Goal: Task Accomplishment & Management: Use online tool/utility

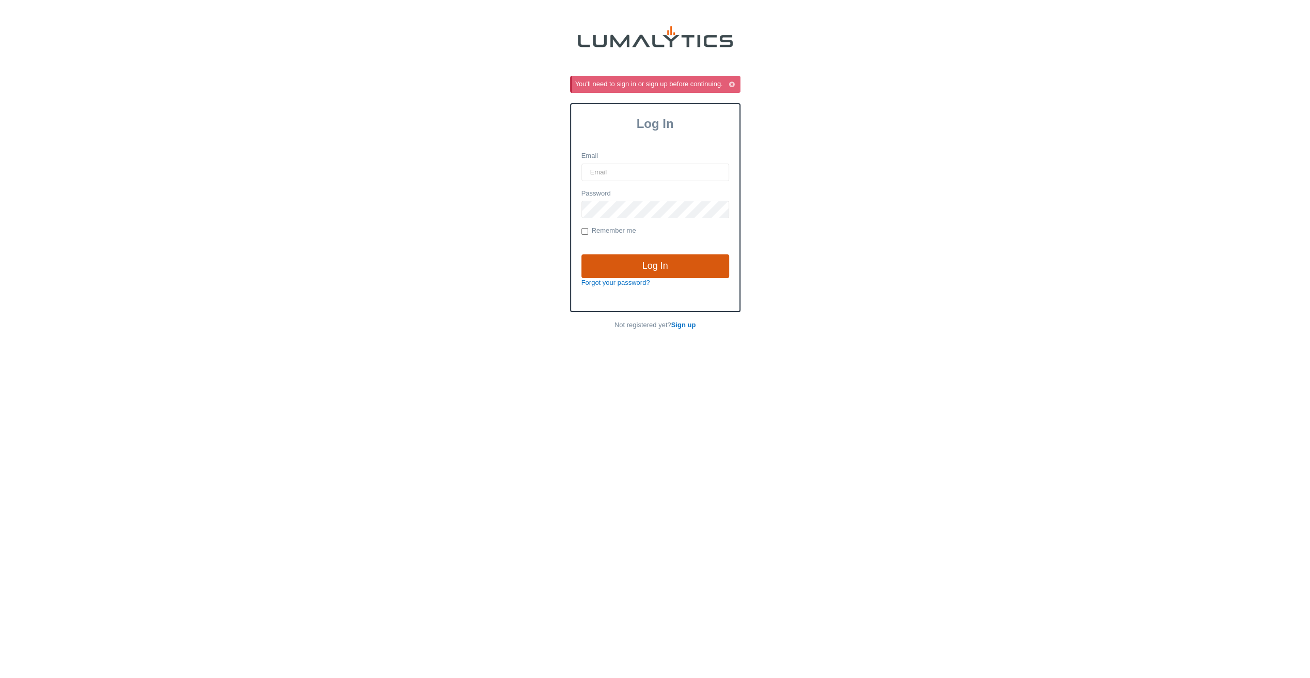
type input "[EMAIL_ADDRESS][DOMAIN_NAME]"
click at [657, 267] on input "Log In" at bounding box center [655, 267] width 148 height 24
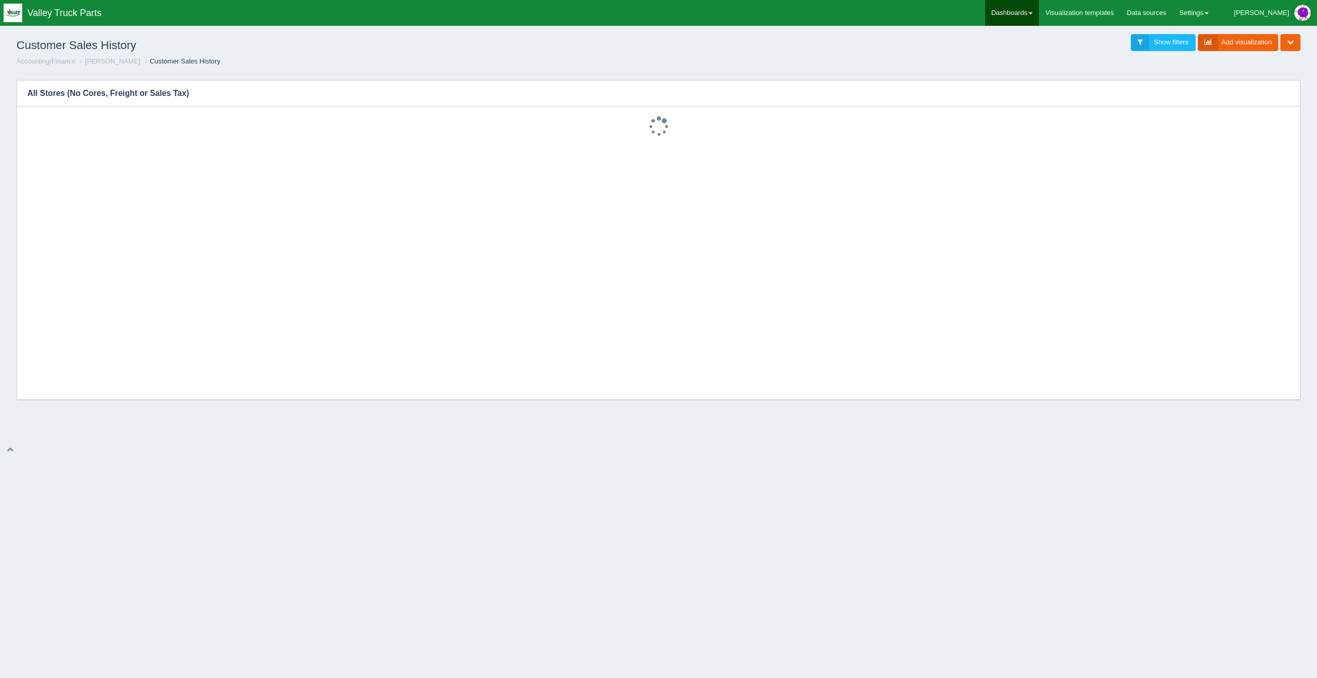
click at [1039, 10] on link "Dashboards" at bounding box center [1012, 13] width 54 height 26
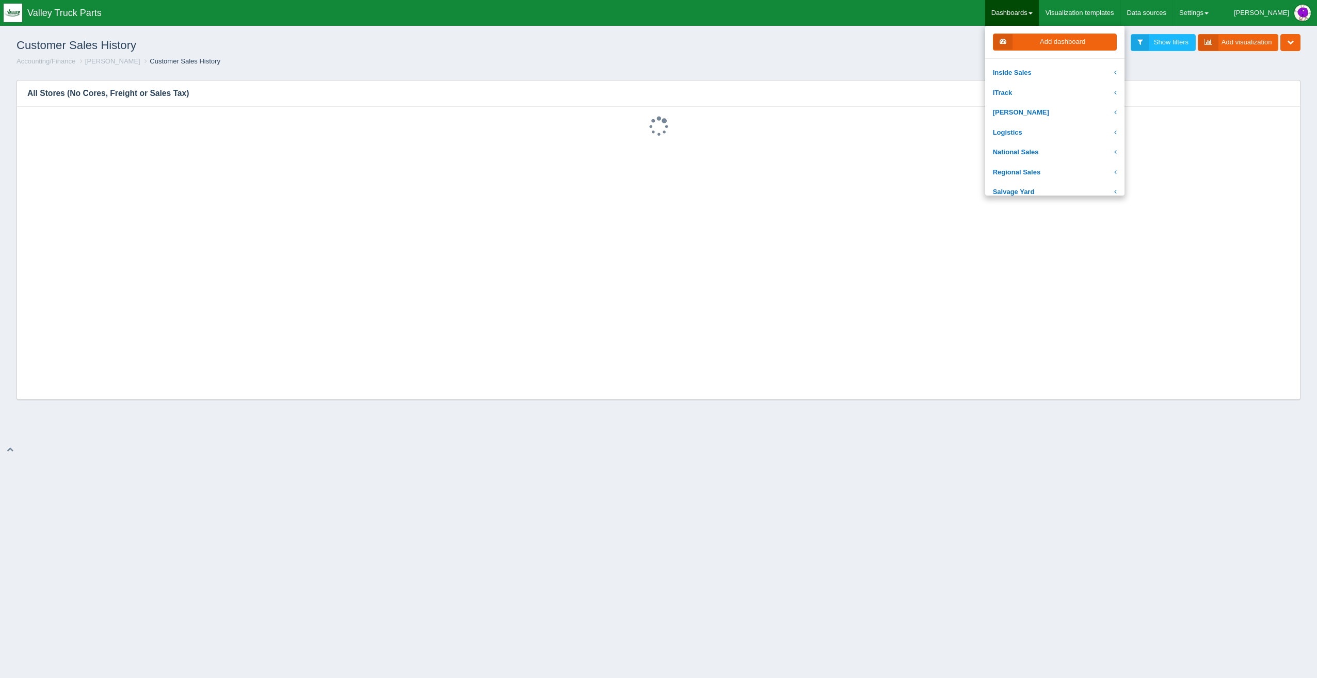
scroll to position [206, 0]
click at [1086, 104] on link "National Sales" at bounding box center [1054, 101] width 139 height 20
click at [1076, 153] on link "[PERSON_NAME]" at bounding box center [1054, 157] width 139 height 20
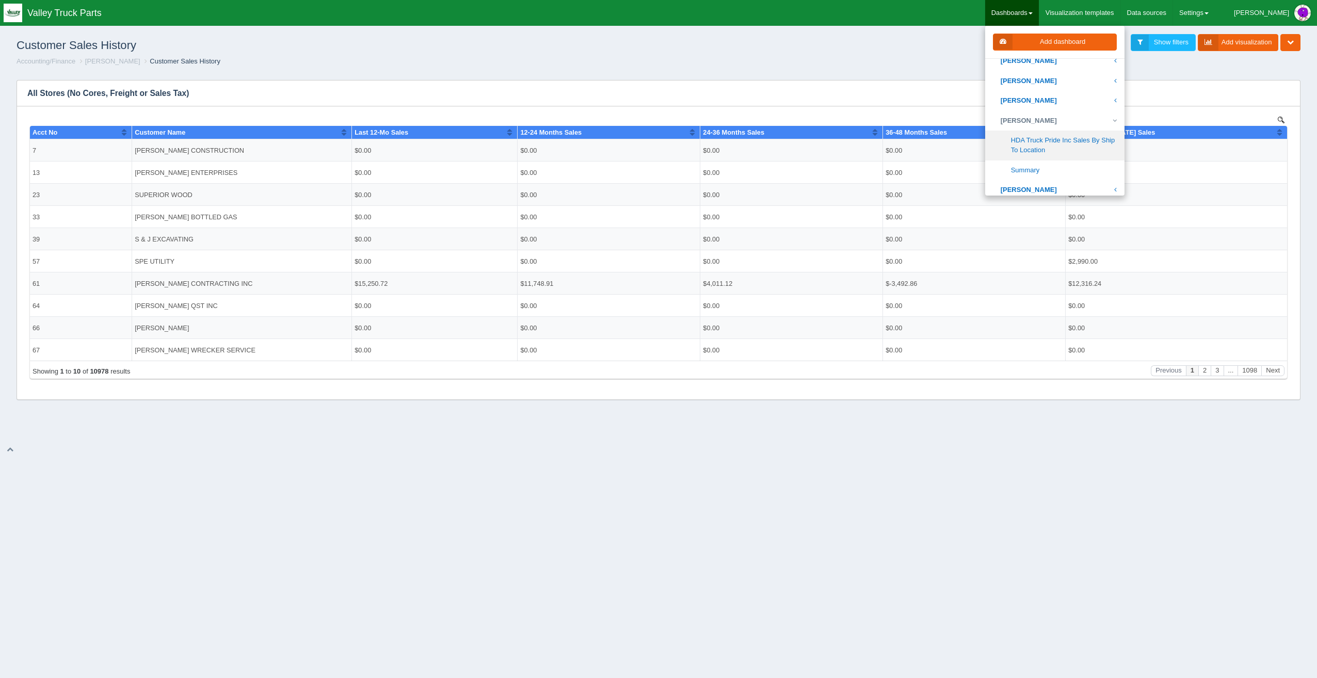
scroll to position [361, 0]
click at [1085, 150] on link "Summary" at bounding box center [1054, 155] width 139 height 20
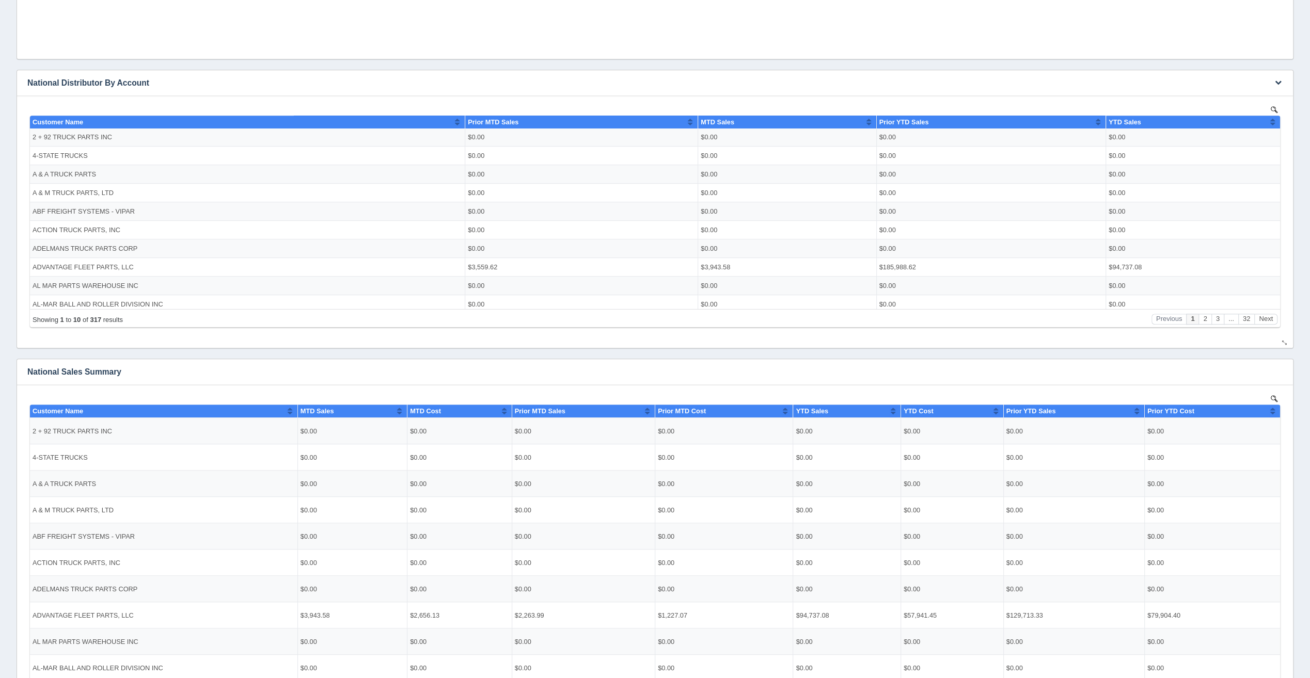
scroll to position [564, 0]
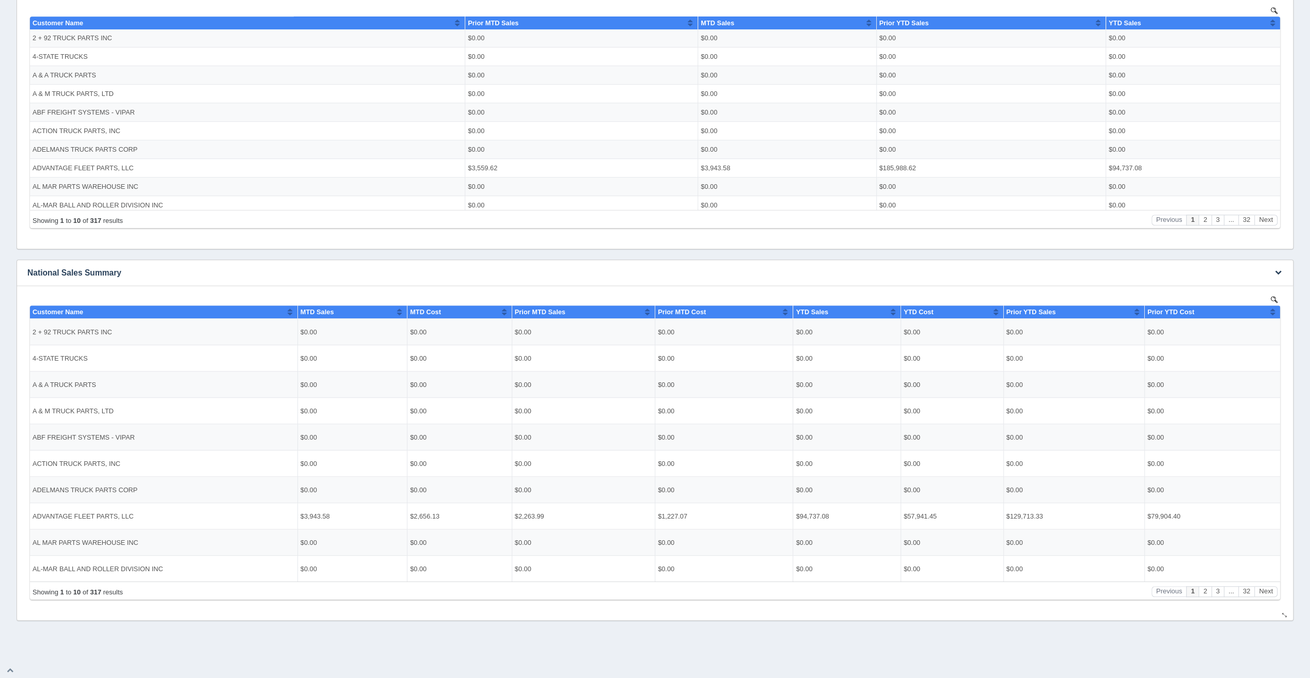
drag, startPoint x: 386, startPoint y: 326, endPoint x: 383, endPoint y: 317, distance: 9.8
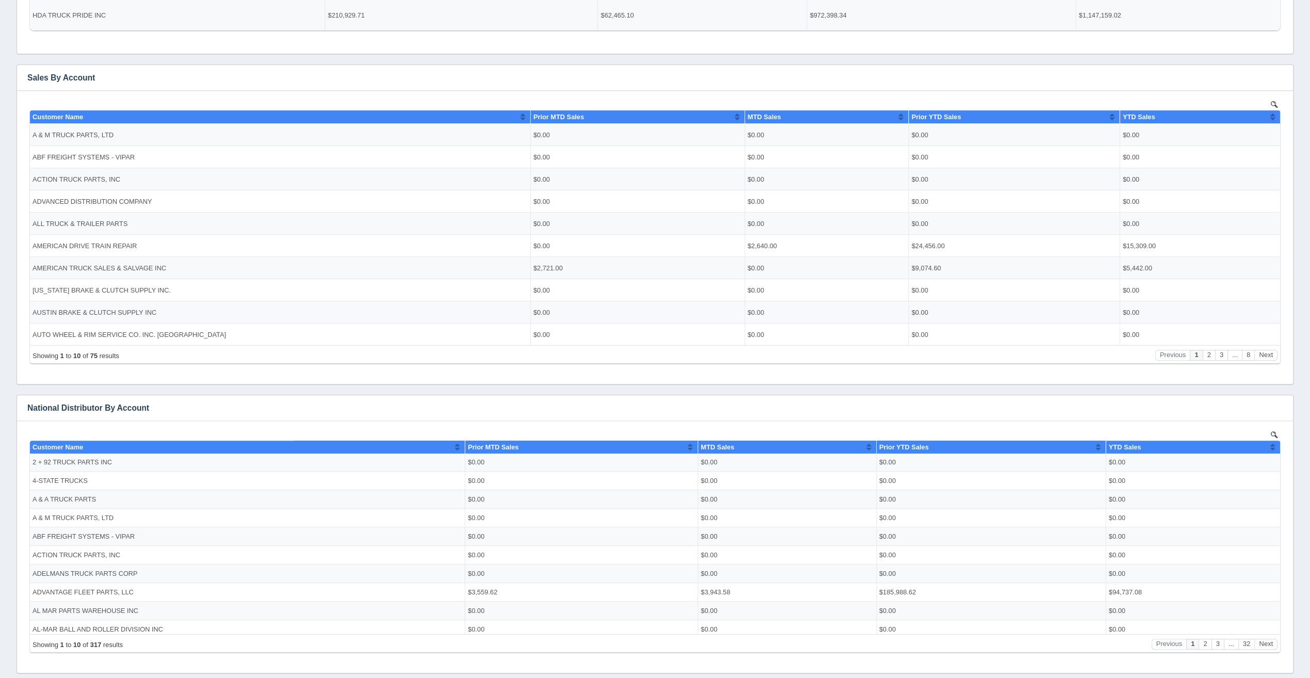
scroll to position [47, 0]
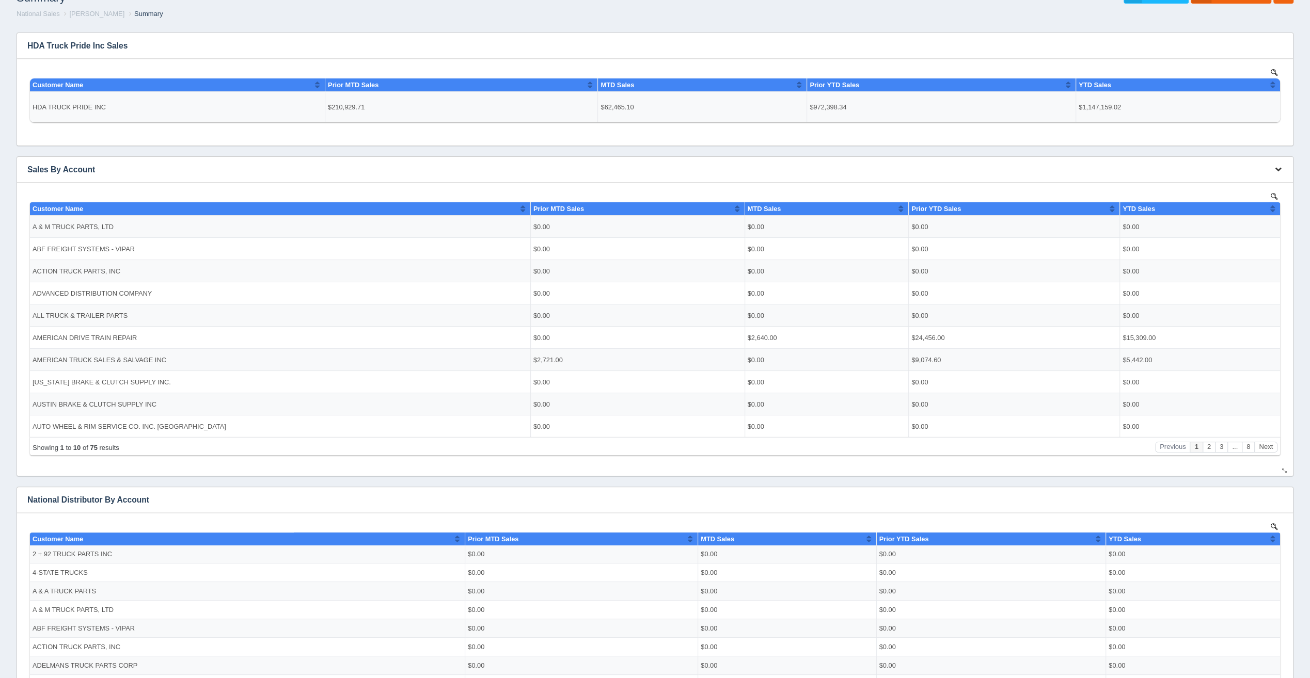
click at [1278, 166] on icon "button" at bounding box center [1278, 169] width 7 height 7
click at [1246, 220] on link "Download CSV" at bounding box center [1243, 224] width 83 height 15
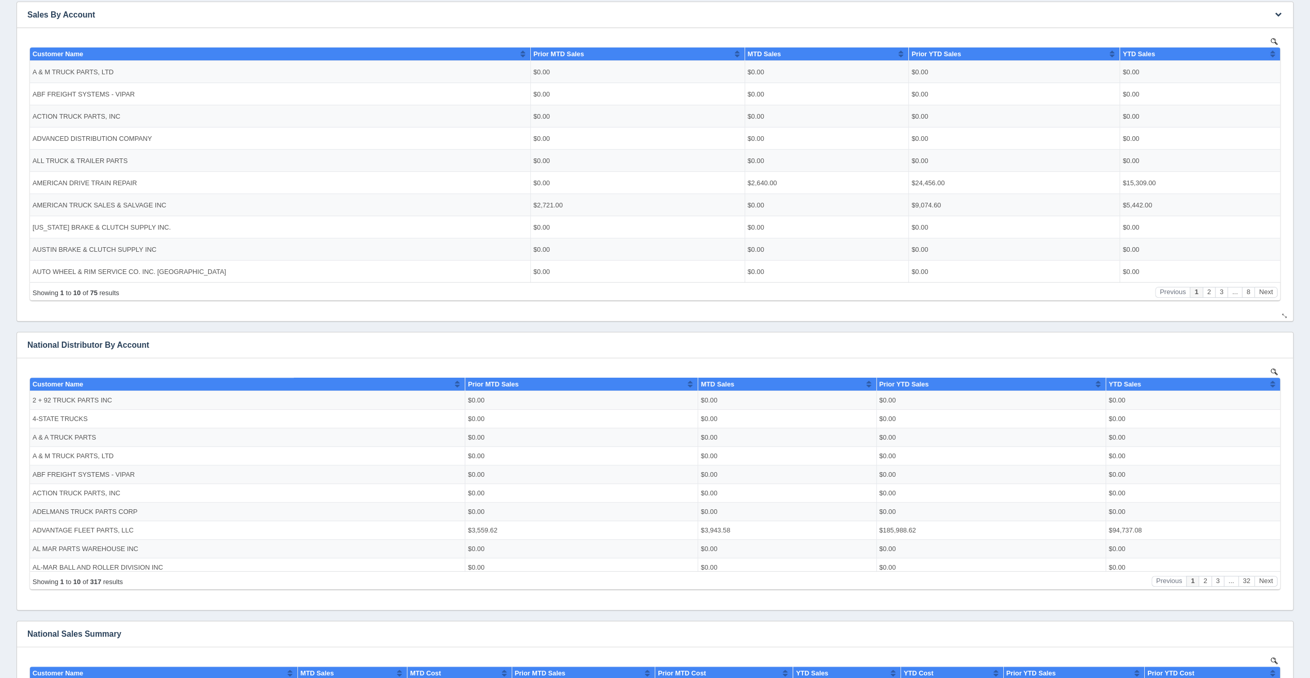
scroll to position [99, 0]
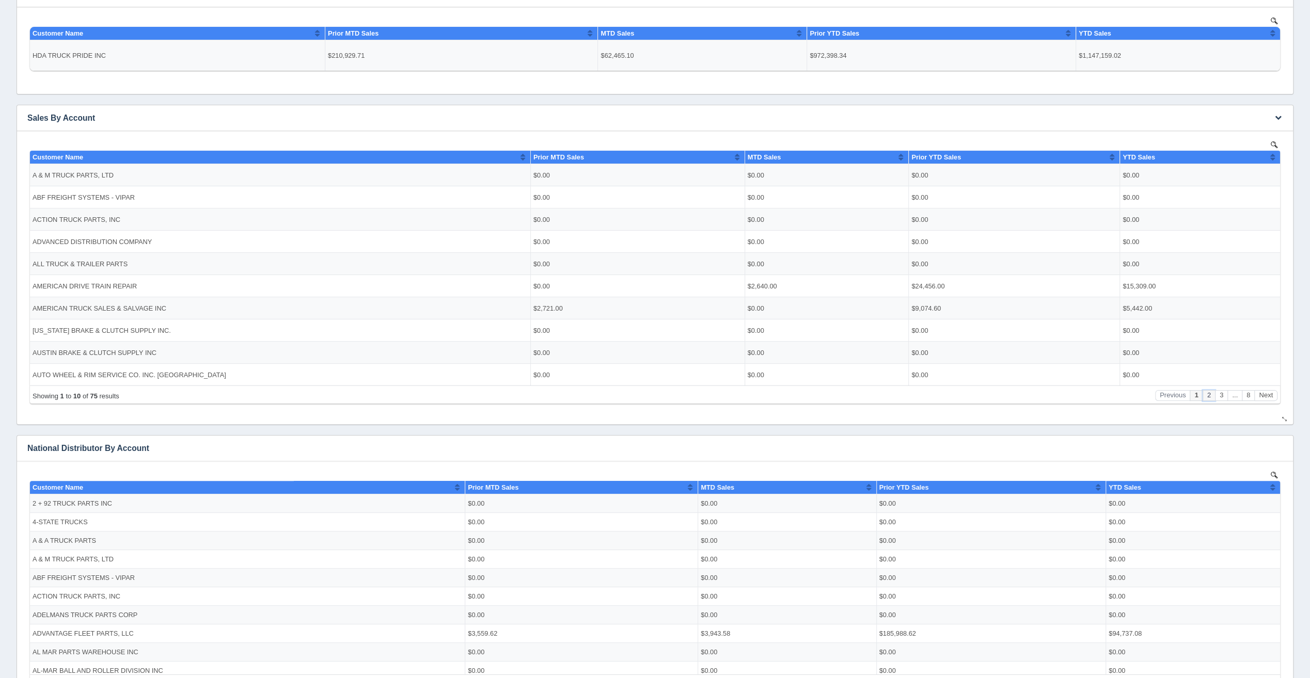
click at [1209, 395] on button "2" at bounding box center [1208, 395] width 12 height 11
click at [205, 237] on td "CENTRAL TRUCK & DIESEL INC" at bounding box center [280, 241] width 500 height 22
click at [1220, 395] on button "3" at bounding box center [1221, 395] width 12 height 11
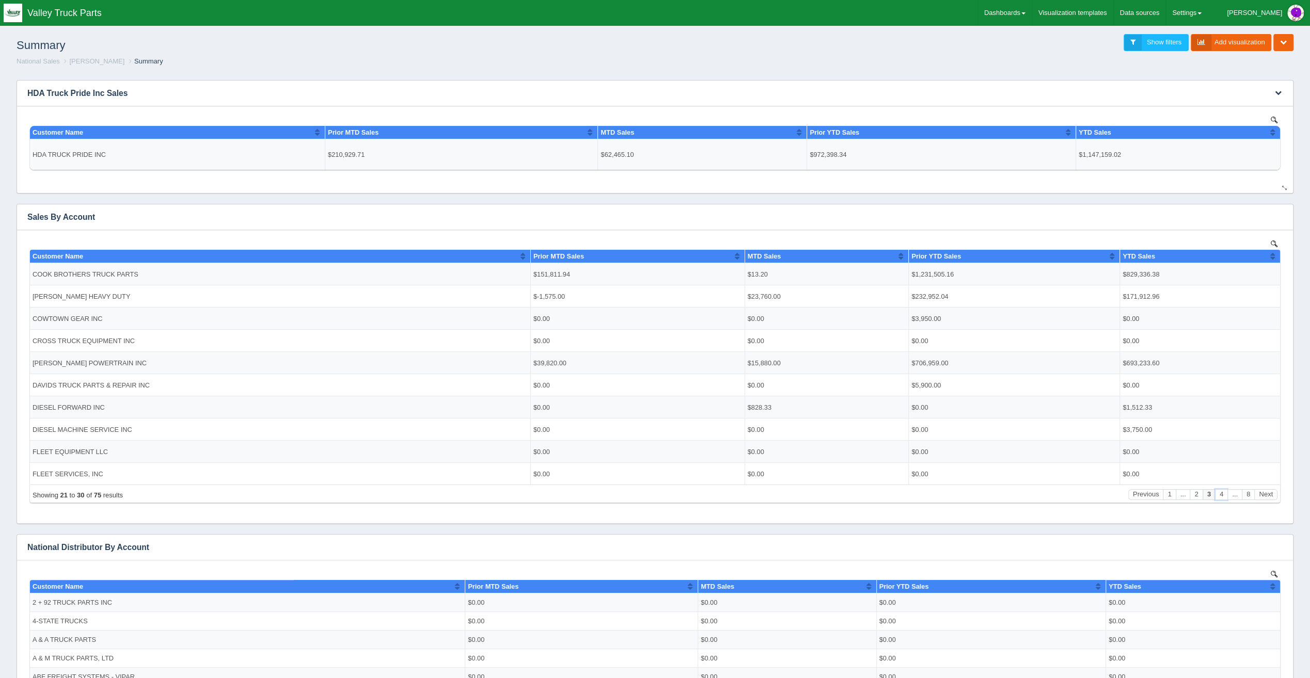
scroll to position [155, 0]
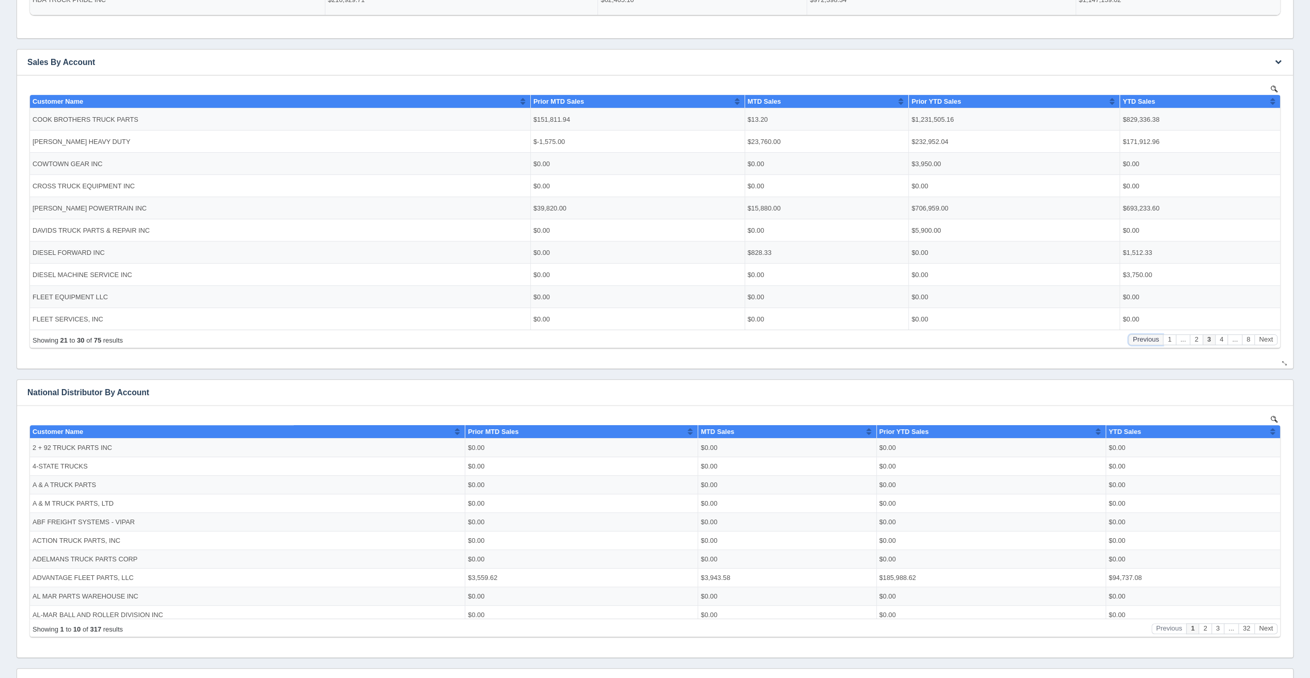
drag, startPoint x: 1150, startPoint y: 338, endPoint x: 1165, endPoint y: 335, distance: 15.3
click at [1163, 338] on button "Previous" at bounding box center [1145, 339] width 35 height 11
